Goal: Task Accomplishment & Management: Use online tool/utility

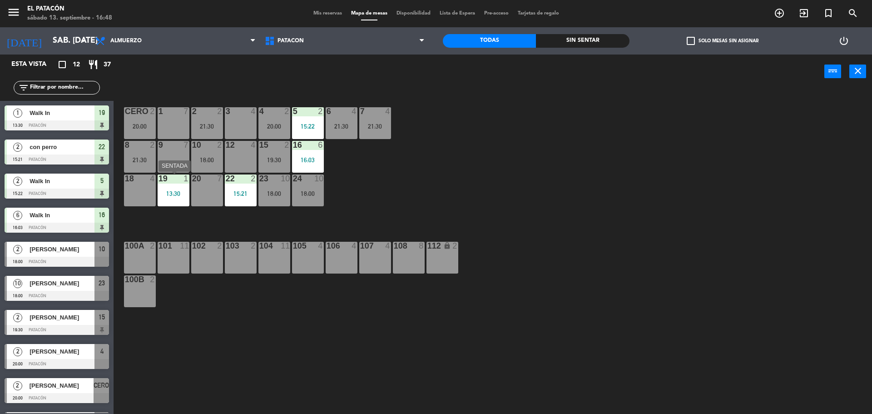
click at [176, 192] on div "13:30" at bounding box center [174, 193] width 32 height 6
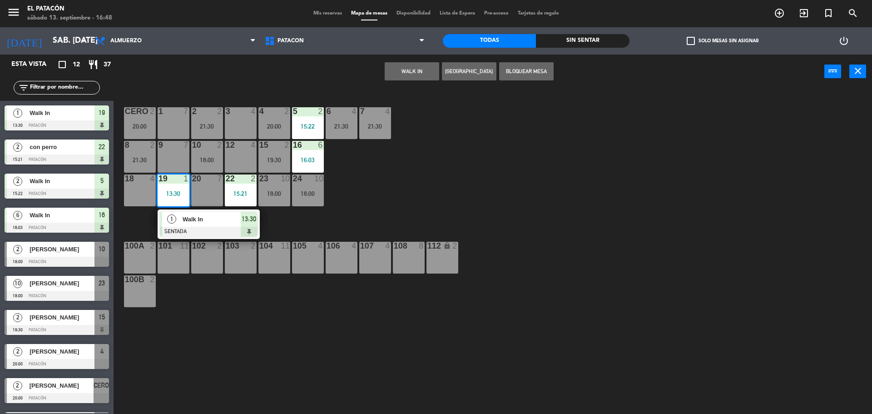
click at [197, 215] on span "Walk In" at bounding box center [212, 219] width 58 height 10
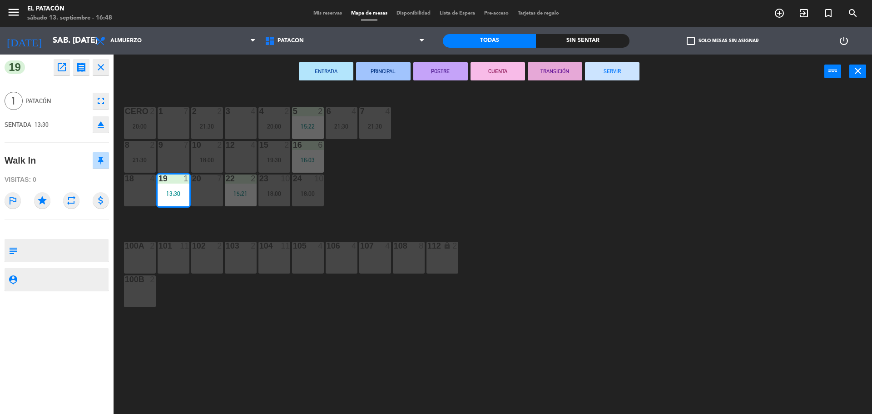
click at [632, 66] on button "SERVIR" at bounding box center [612, 71] width 54 height 18
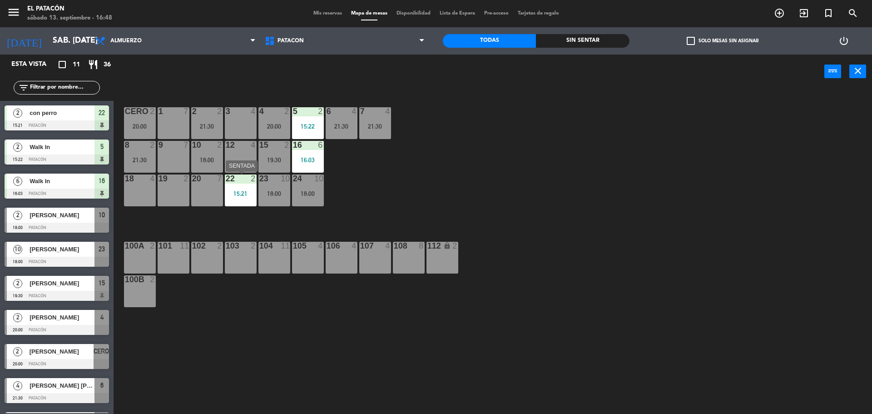
click at [238, 192] on div "15:21" at bounding box center [241, 193] width 32 height 6
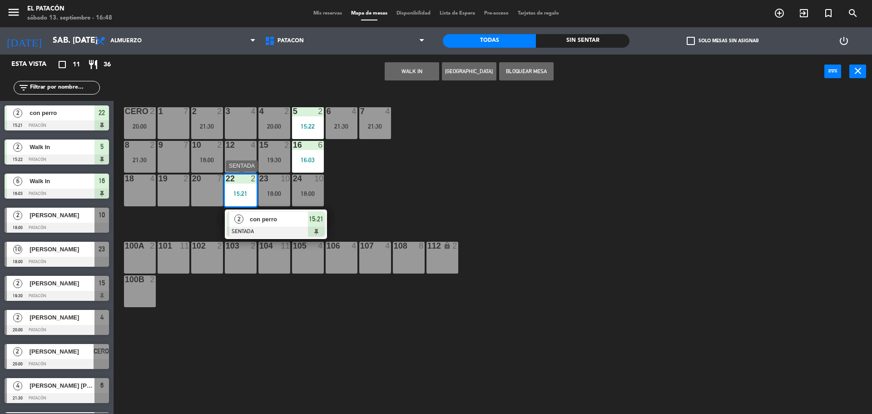
click at [266, 221] on span "con perro" at bounding box center [279, 219] width 58 height 10
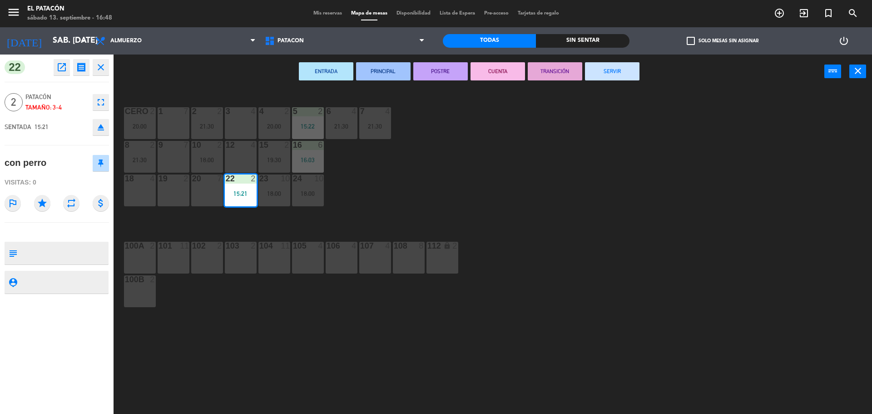
click at [601, 72] on button "SERVIR" at bounding box center [612, 71] width 54 height 18
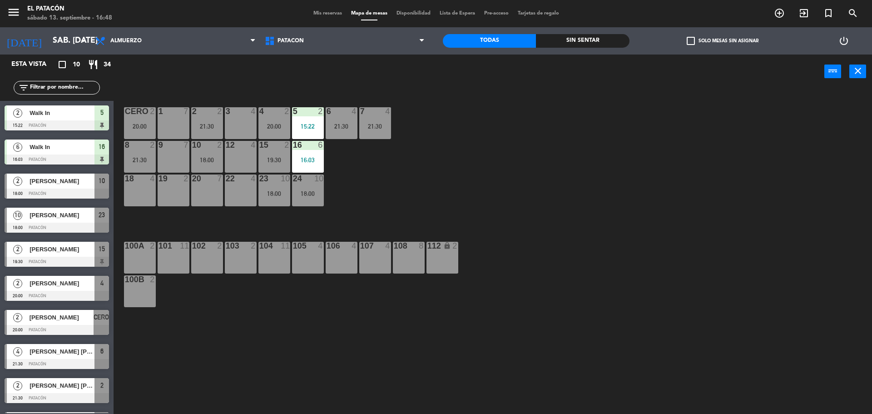
click at [488, 111] on div "1 7 2 2 21:30 3 4 4 2 20:00 5 2 15:22 6 4 21:30 7 4 21:30 CERO 2 20:00 8 2 21:3…" at bounding box center [497, 253] width 750 height 325
click at [428, 86] on div "power_input close" at bounding box center [468, 71] width 710 height 35
click at [241, 122] on div "3 4" at bounding box center [241, 123] width 32 height 32
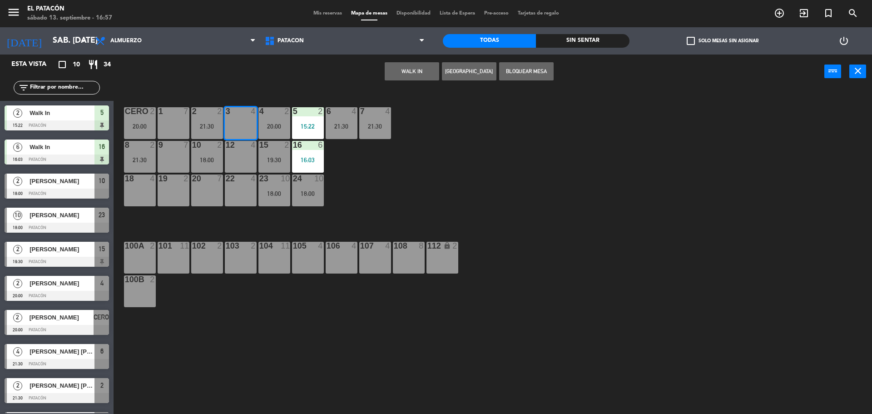
click at [399, 74] on button "WALK IN" at bounding box center [412, 71] width 54 height 18
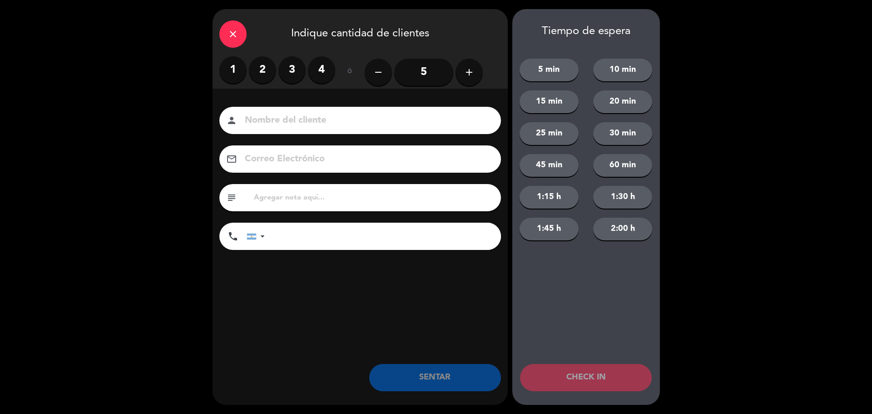
click at [294, 71] on label "3" at bounding box center [291, 69] width 27 height 27
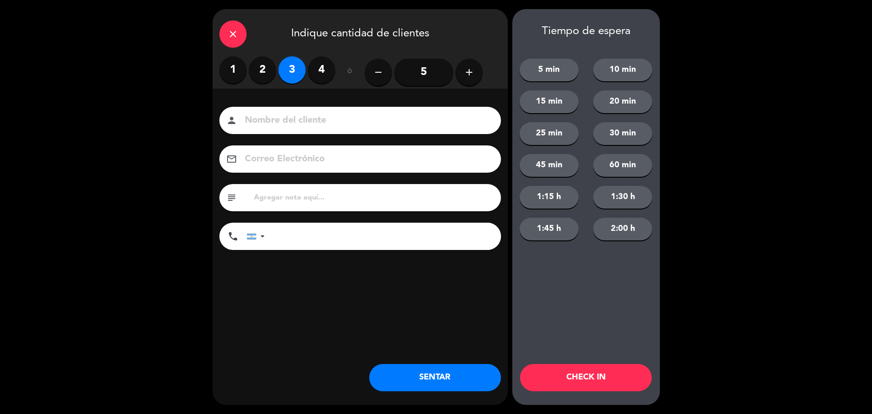
click at [430, 373] on button "SENTAR" at bounding box center [435, 377] width 132 height 27
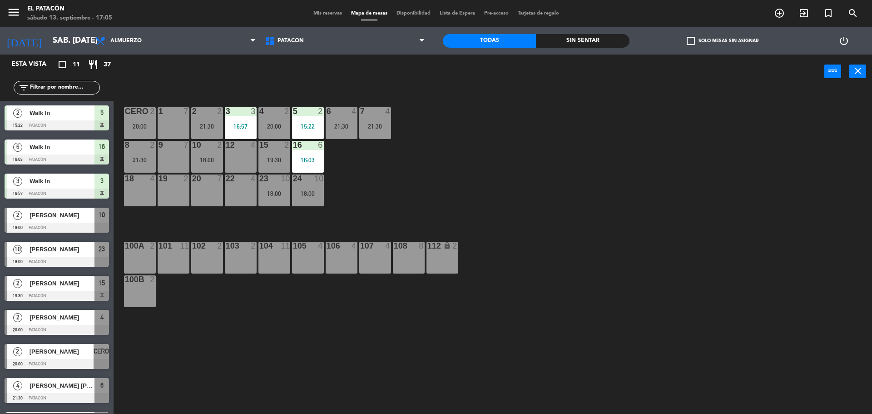
click at [440, 187] on div "1 7 2 2 21:30 3 3 16:57 4 2 20:00 5 2 15:22 6 4 21:30 7 4 21:30 CERO 2 20:00 8 …" at bounding box center [497, 253] width 750 height 325
click at [309, 127] on div "15:22" at bounding box center [308, 126] width 32 height 6
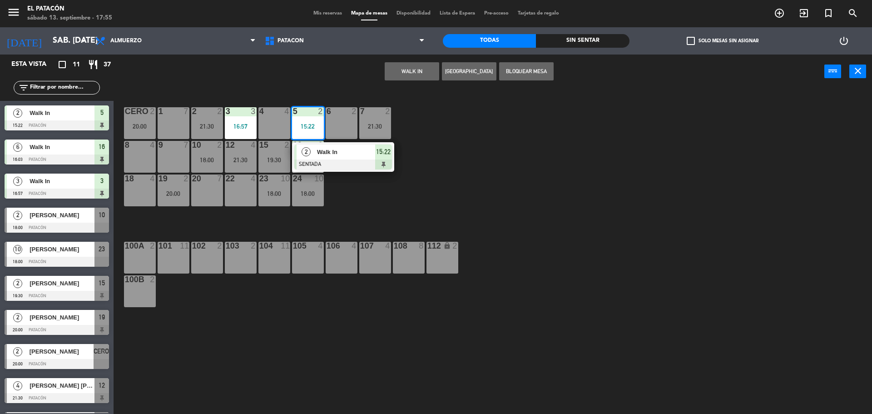
click at [330, 149] on span "Walk In" at bounding box center [346, 152] width 58 height 10
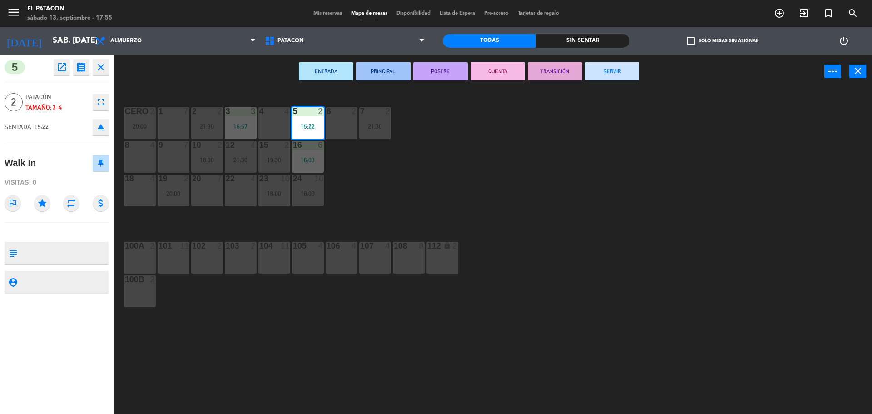
click at [615, 64] on button "SERVIR" at bounding box center [612, 71] width 54 height 18
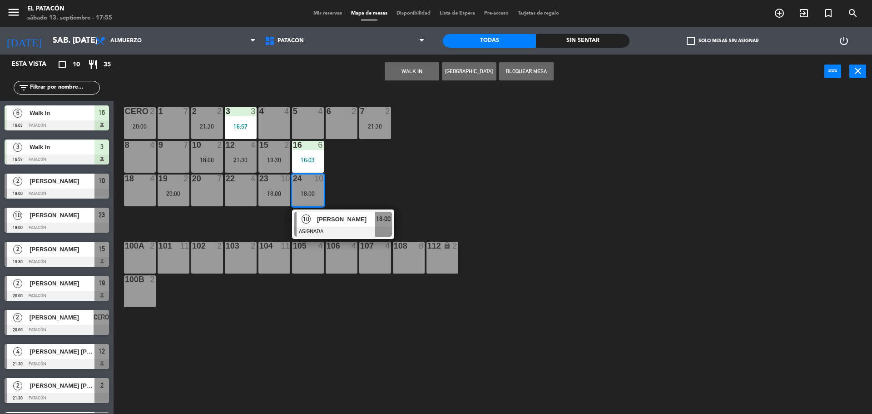
click at [311, 217] on div "10" at bounding box center [306, 219] width 20 height 15
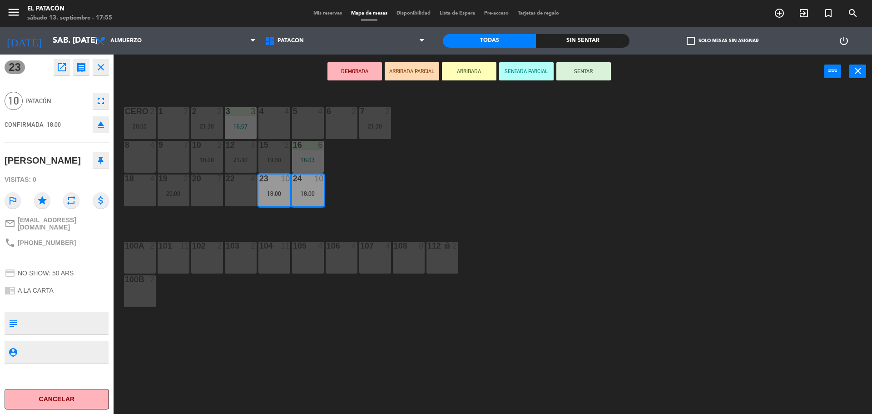
click at [577, 72] on button "SENTAR" at bounding box center [583, 71] width 54 height 18
